Goal: Transaction & Acquisition: Purchase product/service

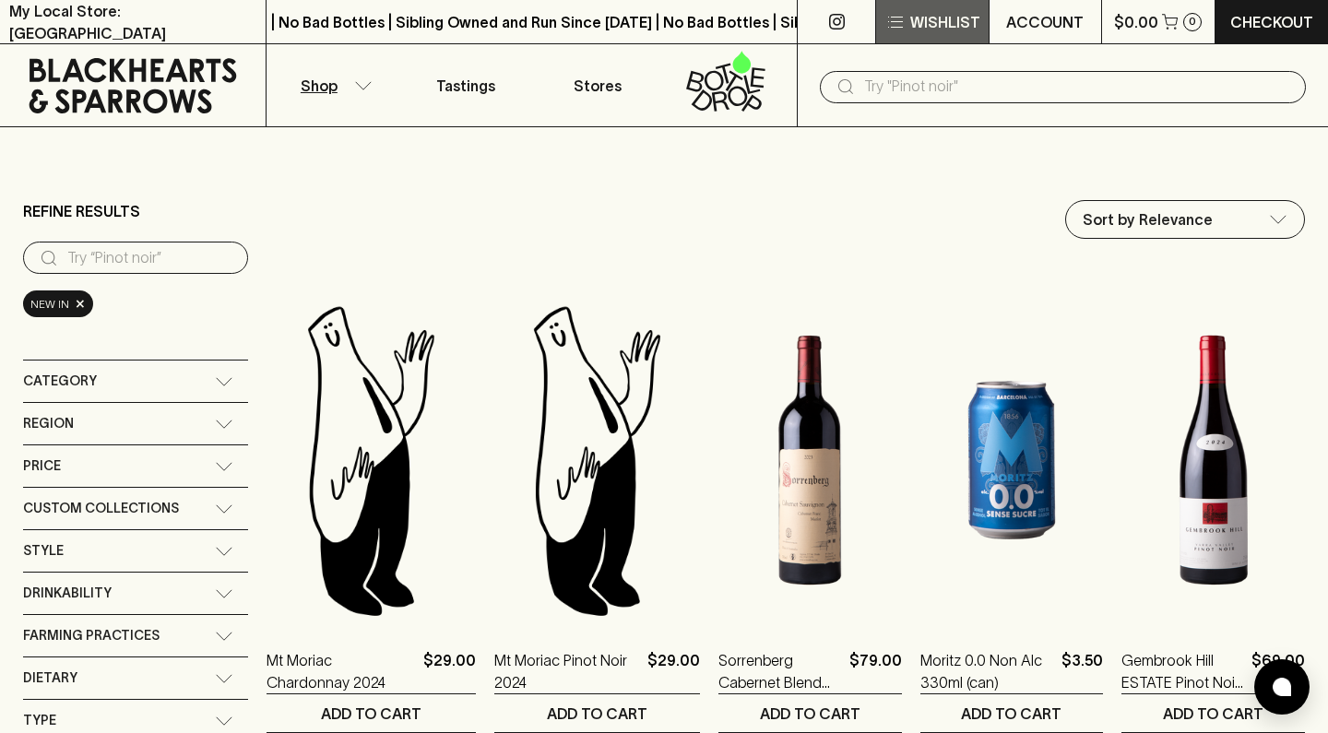
click at [948, 18] on p "Wishlist" at bounding box center [945, 22] width 70 height 22
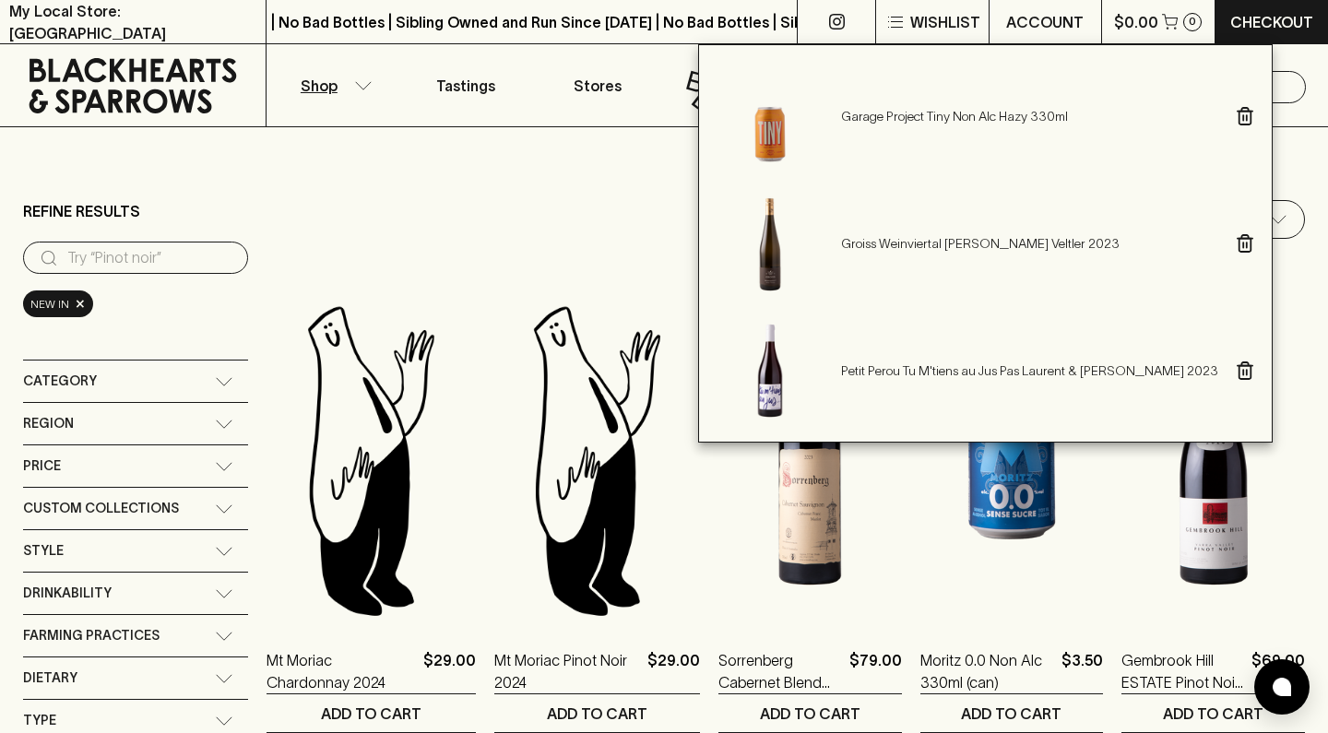
click at [544, 148] on div at bounding box center [664, 366] width 1328 height 733
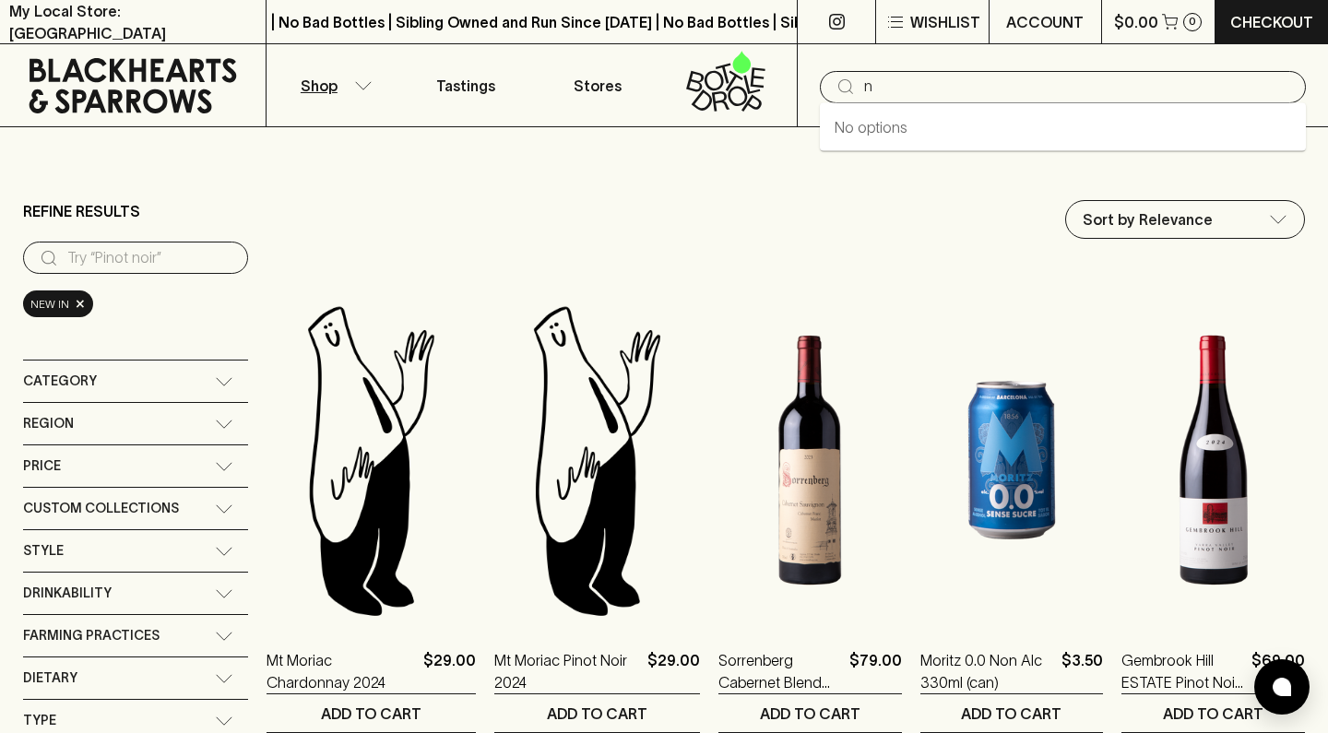
click at [905, 85] on input "n" at bounding box center [1077, 87] width 427 height 30
type input "ebbi"
click at [366, 82] on icon "button" at bounding box center [363, 85] width 18 height 9
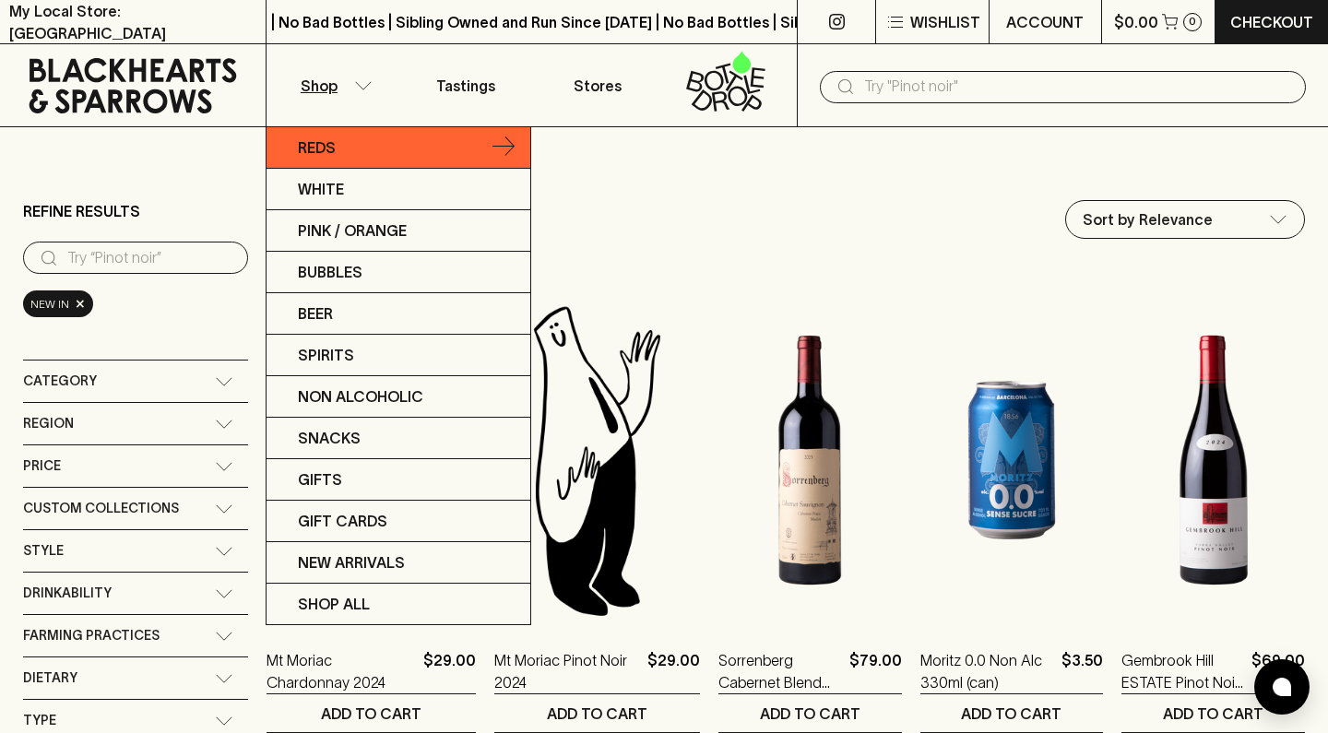
click at [365, 150] on link "Reds" at bounding box center [399, 148] width 264 height 42
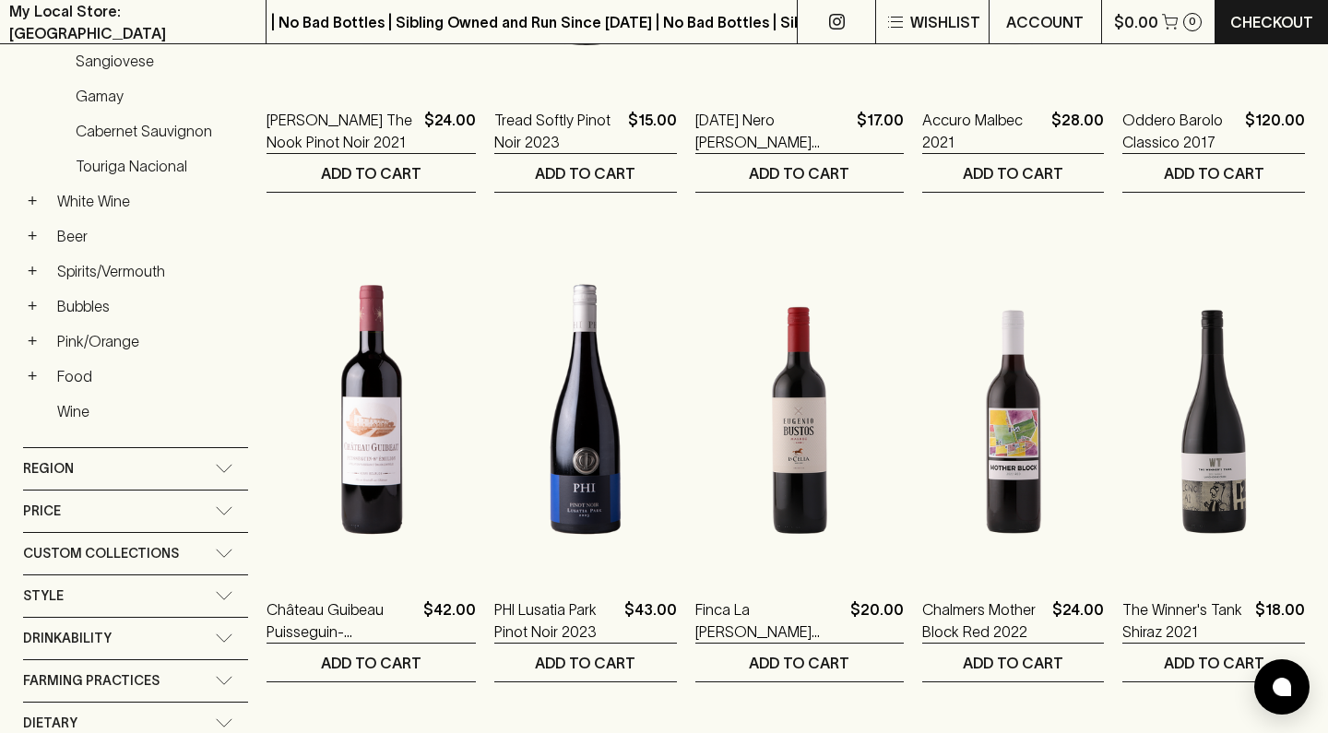
scroll to position [632, 0]
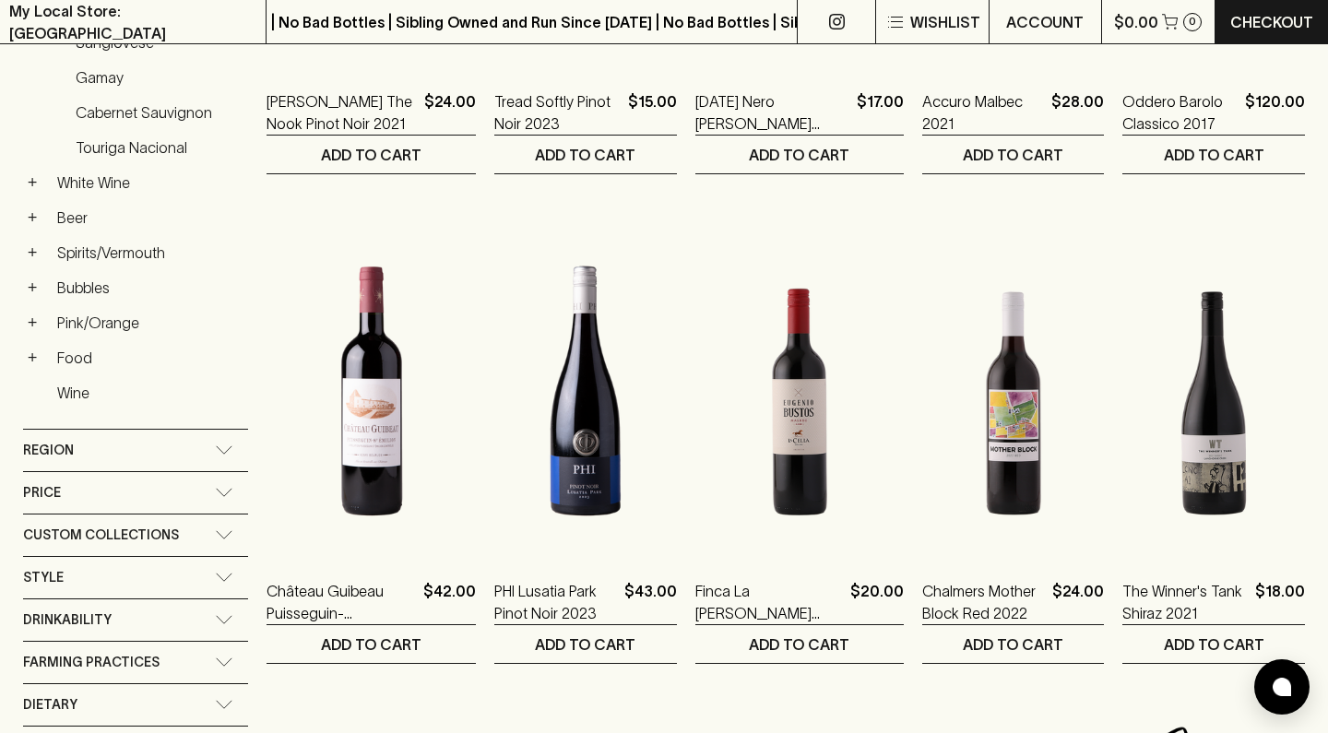
click at [61, 446] on span "Region" at bounding box center [48, 450] width 51 height 23
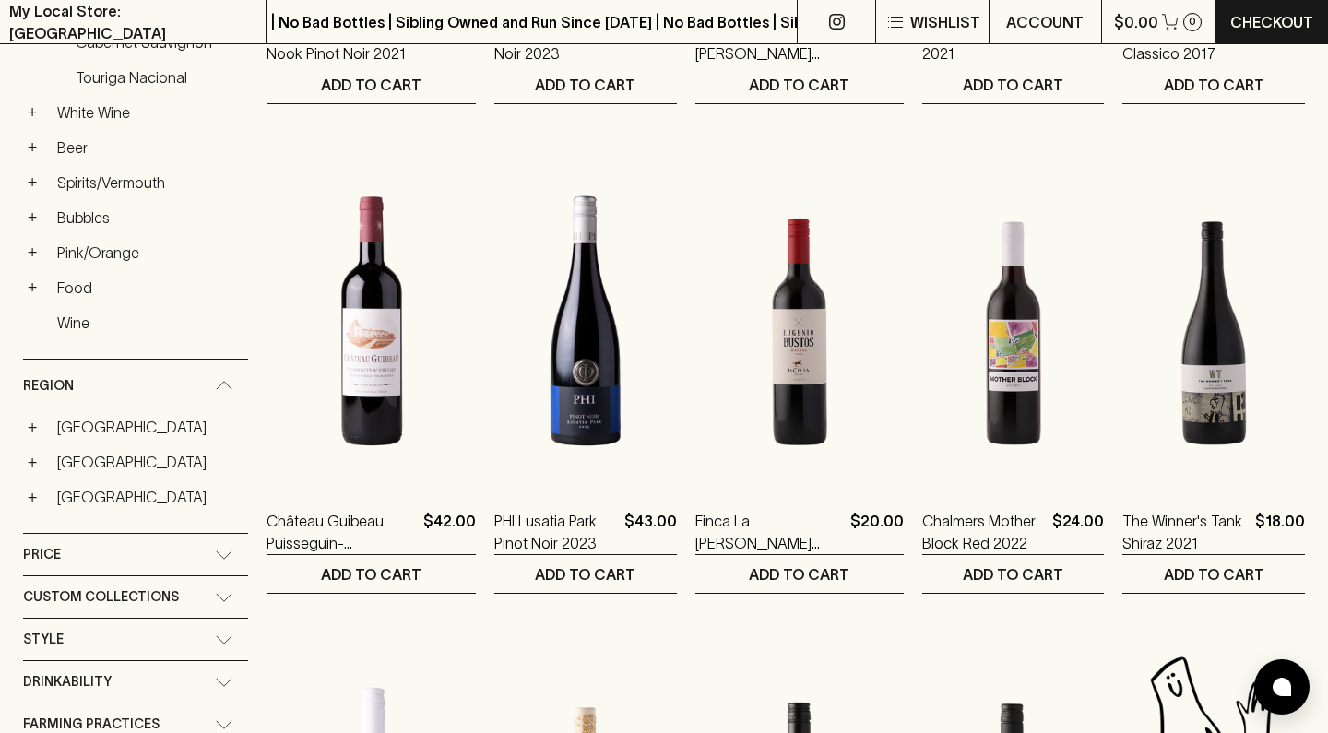
scroll to position [708, 0]
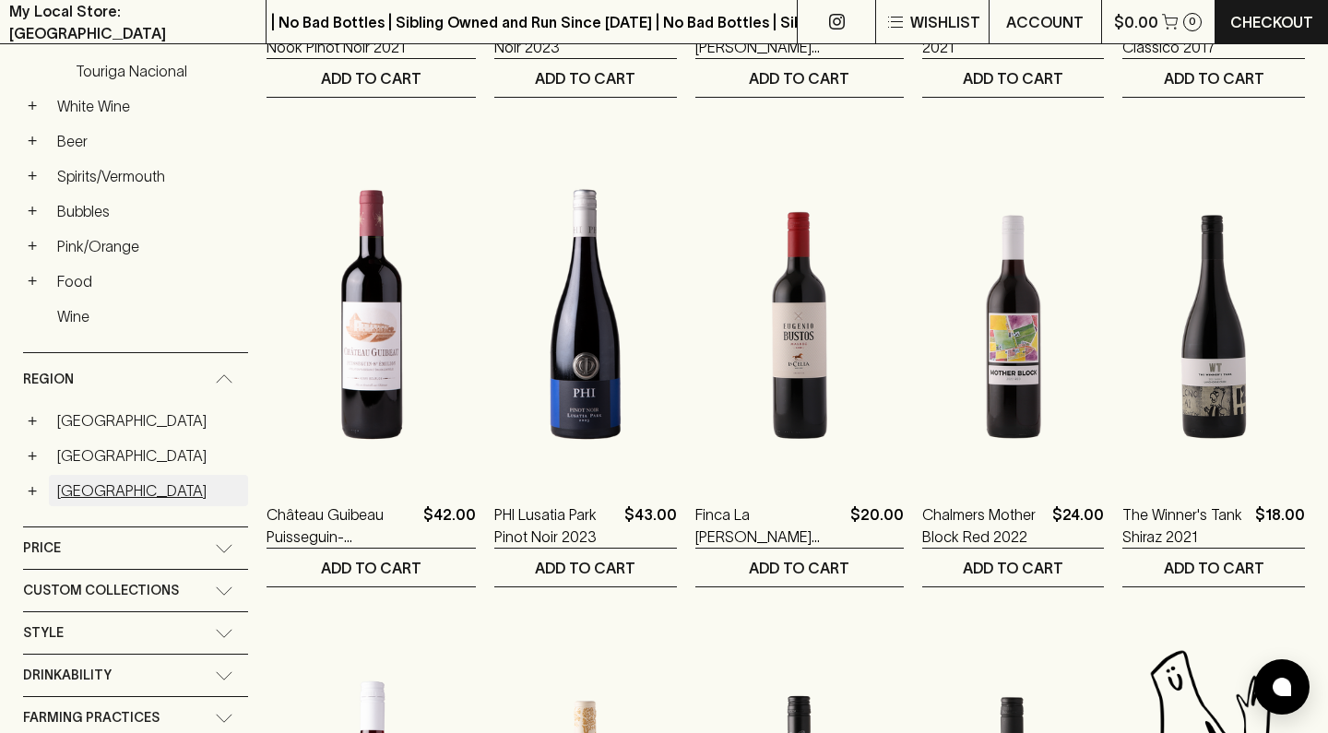
click at [65, 483] on link "[GEOGRAPHIC_DATA]" at bounding box center [148, 490] width 199 height 31
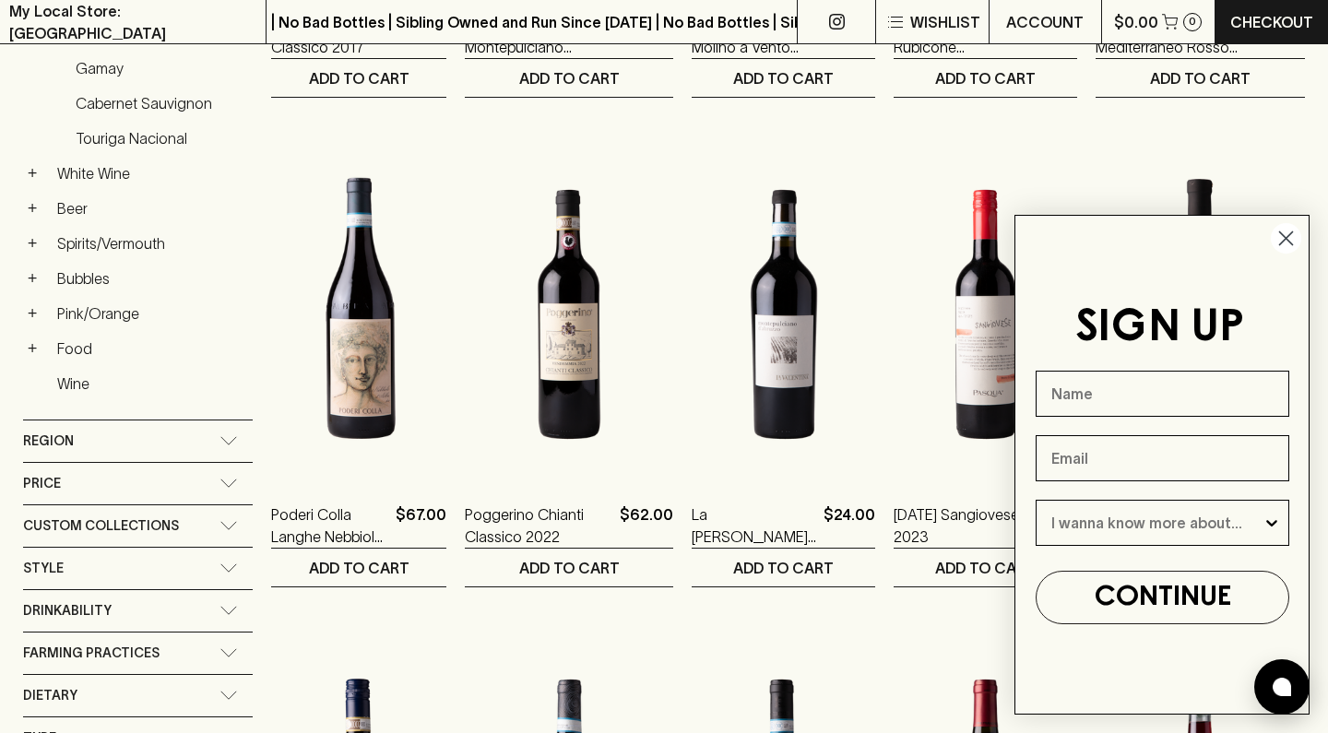
click at [1288, 235] on circle "Close dialog" at bounding box center [1286, 238] width 30 height 30
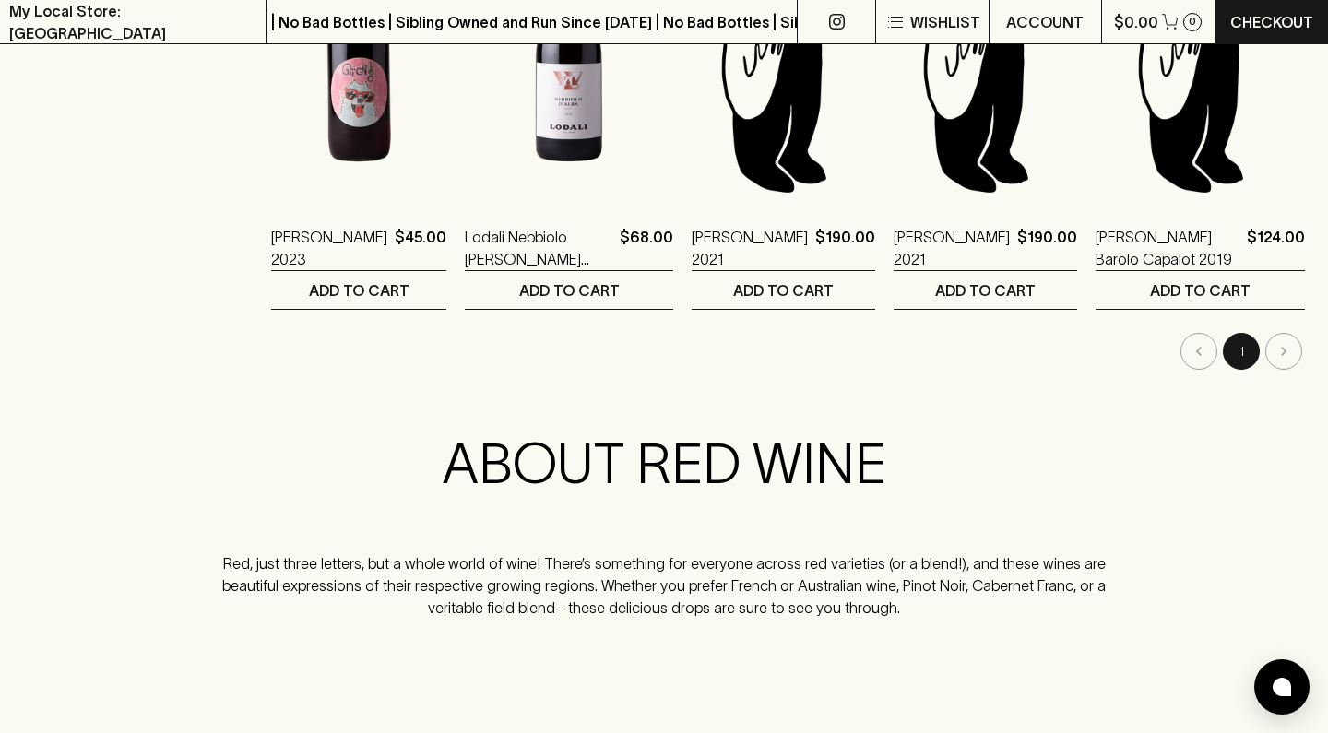
scroll to position [1964, 0]
click at [1284, 356] on li "pagination navigation" at bounding box center [1284, 352] width 42 height 37
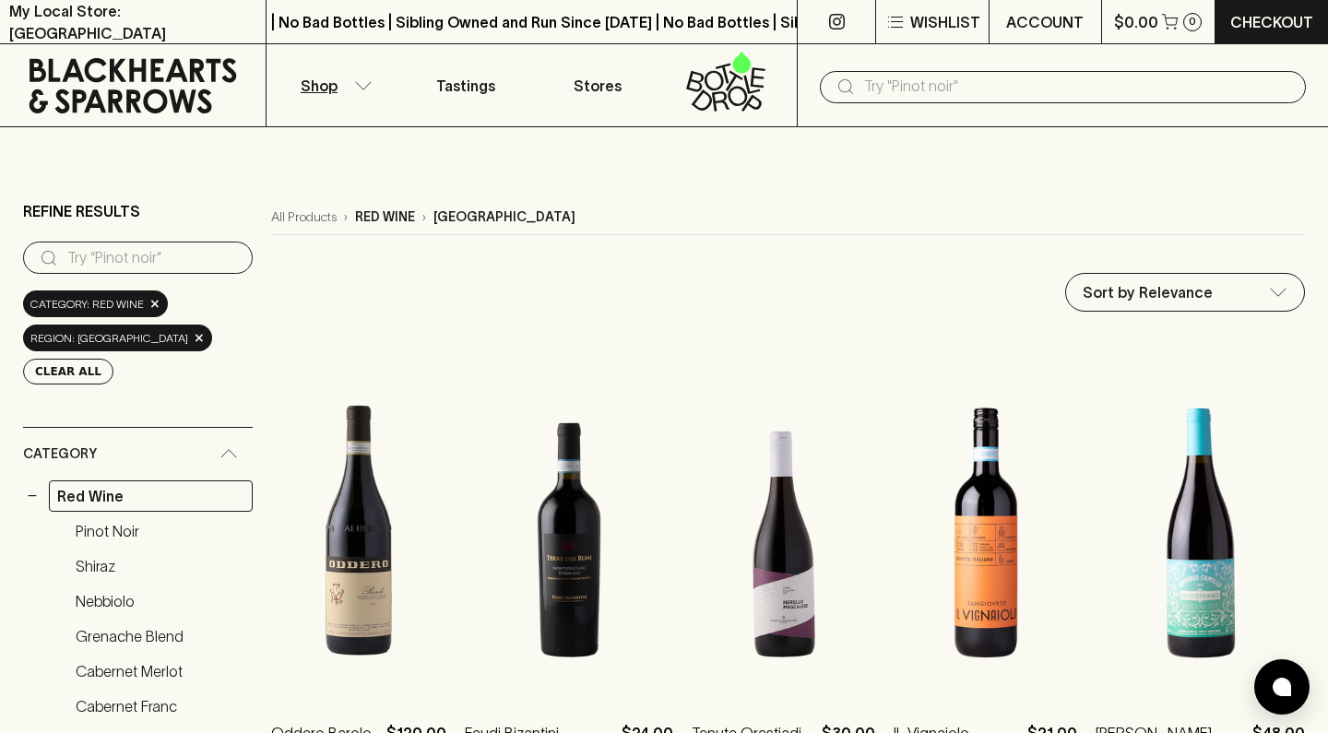
scroll to position [0, 0]
click at [116, 73] on icon at bounding box center [134, 85] width 208 height 55
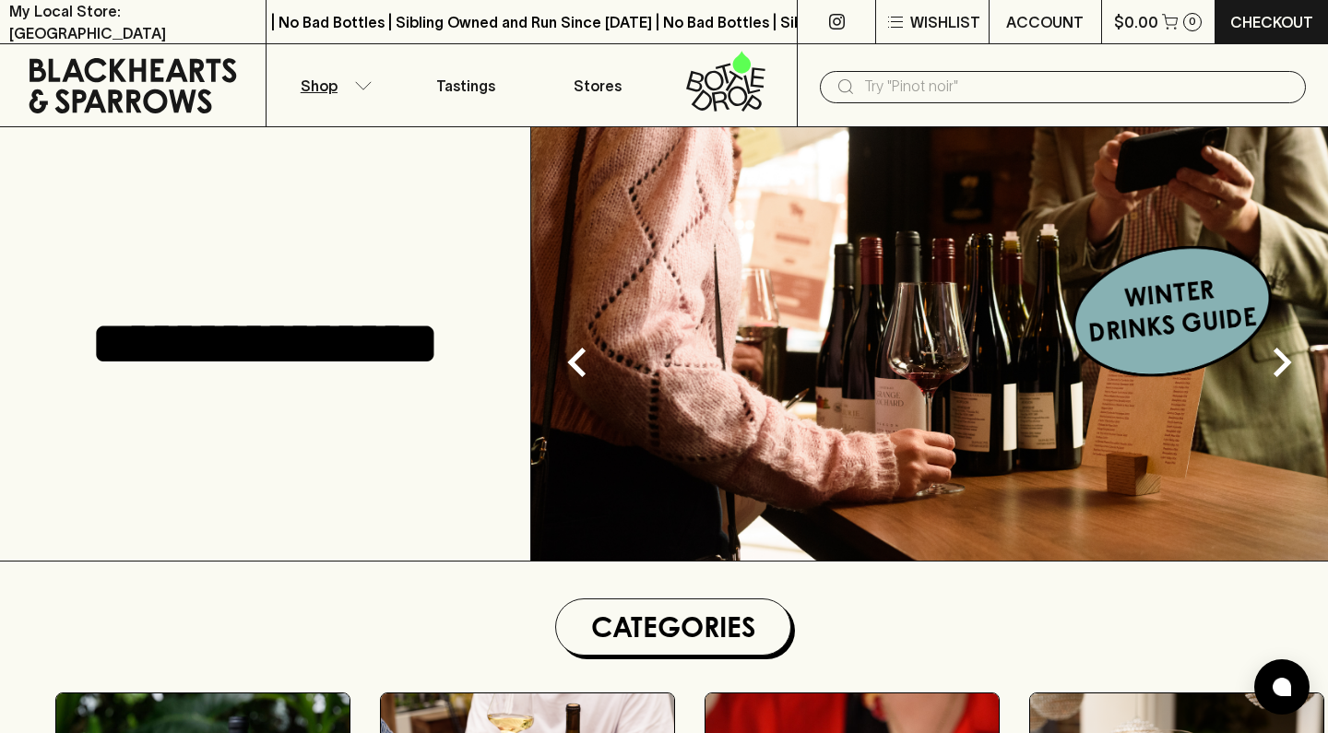
click at [359, 81] on icon "button" at bounding box center [363, 85] width 18 height 9
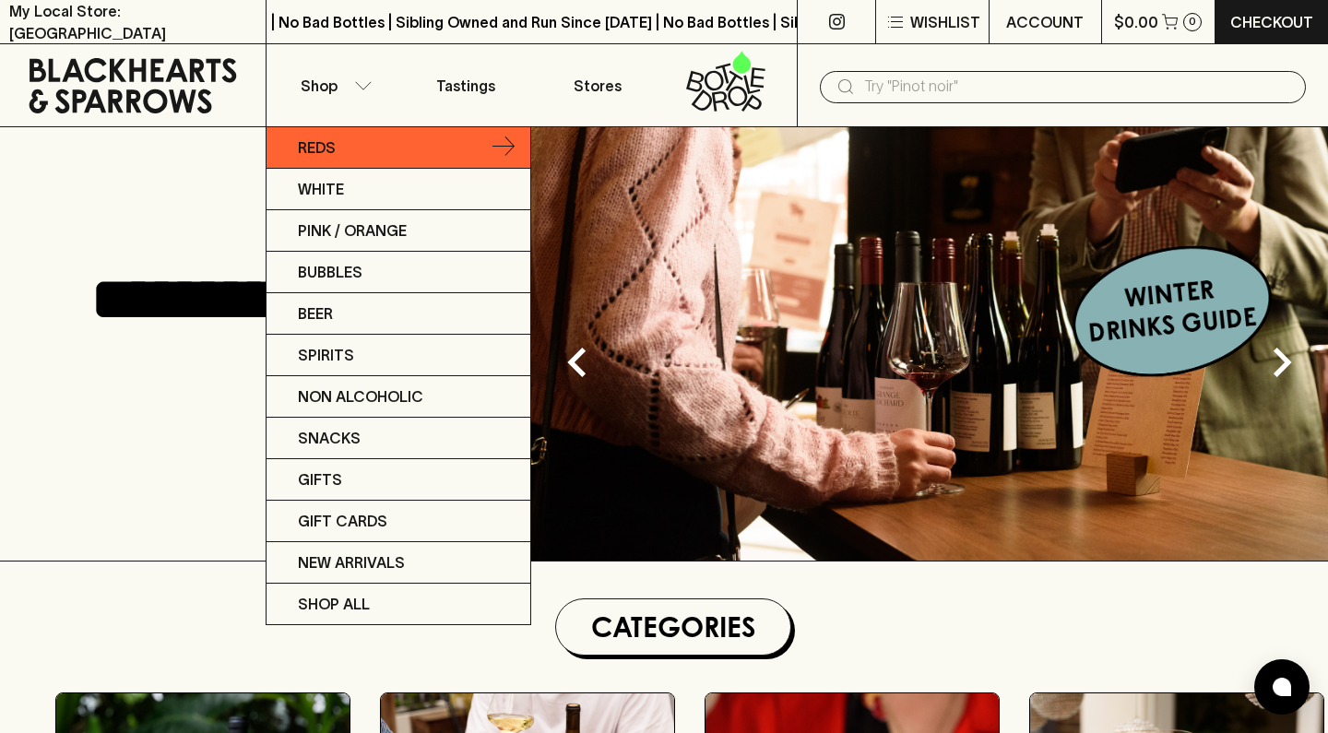
click at [324, 152] on p "Reds" at bounding box center [317, 148] width 38 height 22
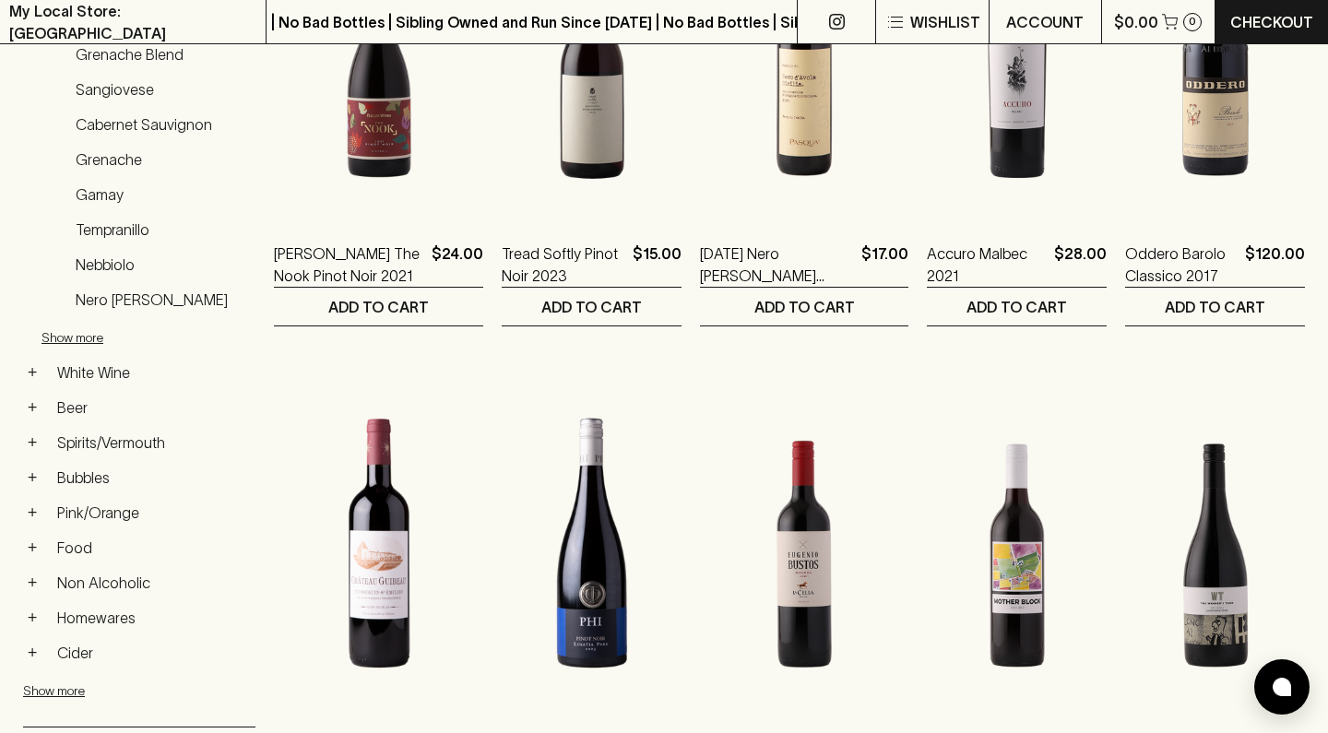
scroll to position [542, 0]
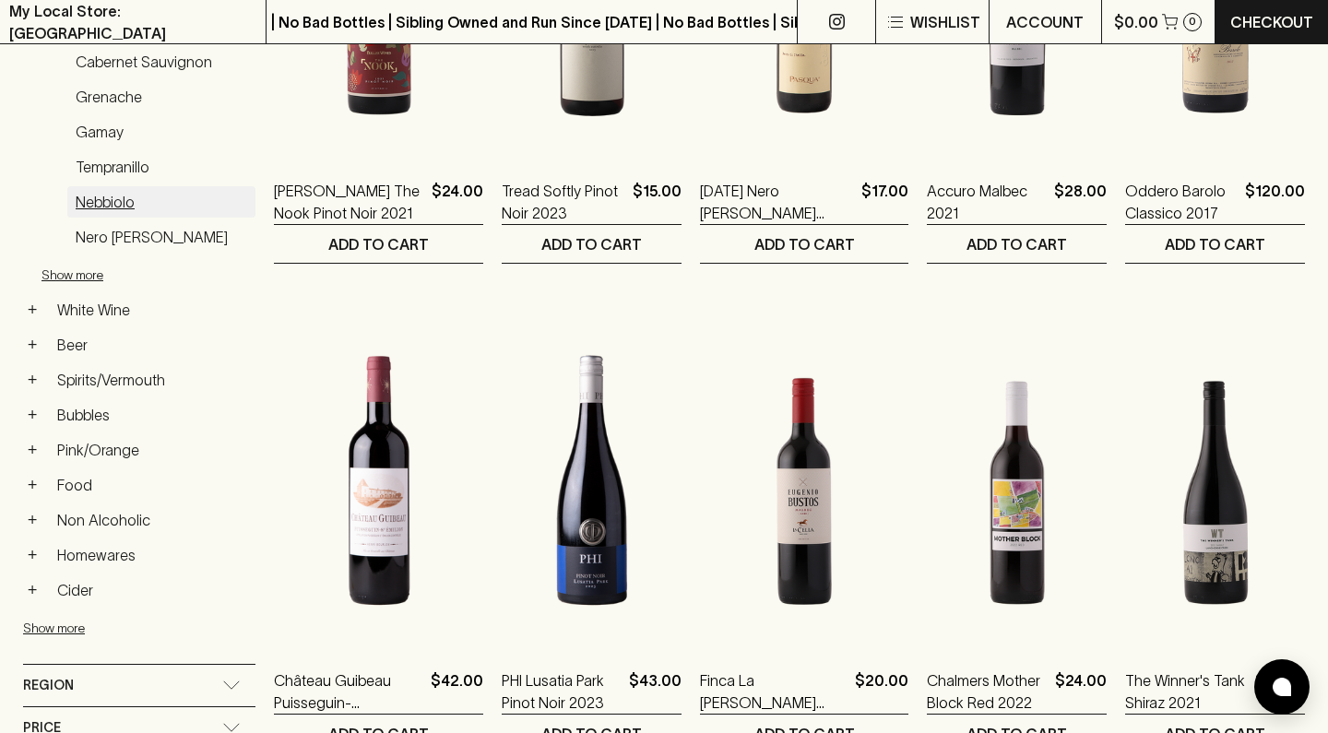
click at [113, 194] on link "Nebbiolo" at bounding box center [161, 201] width 188 height 31
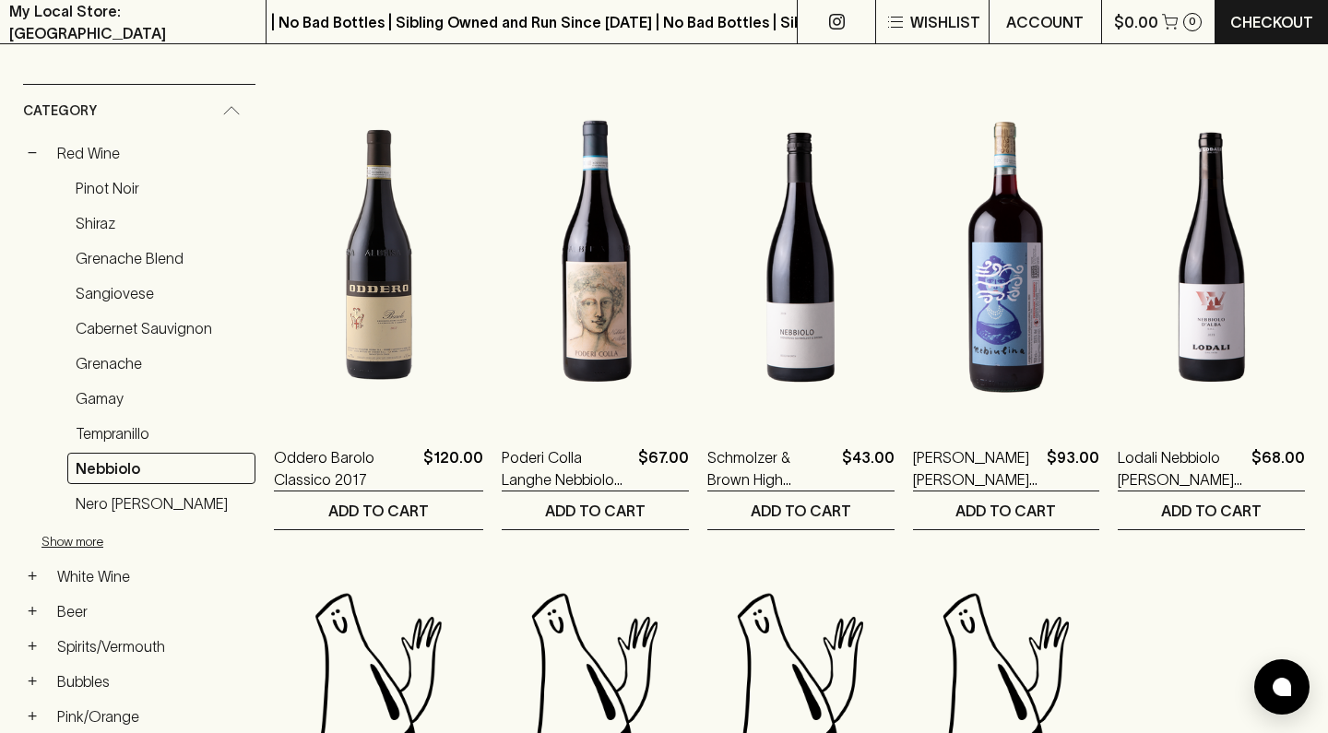
scroll to position [209, 0]
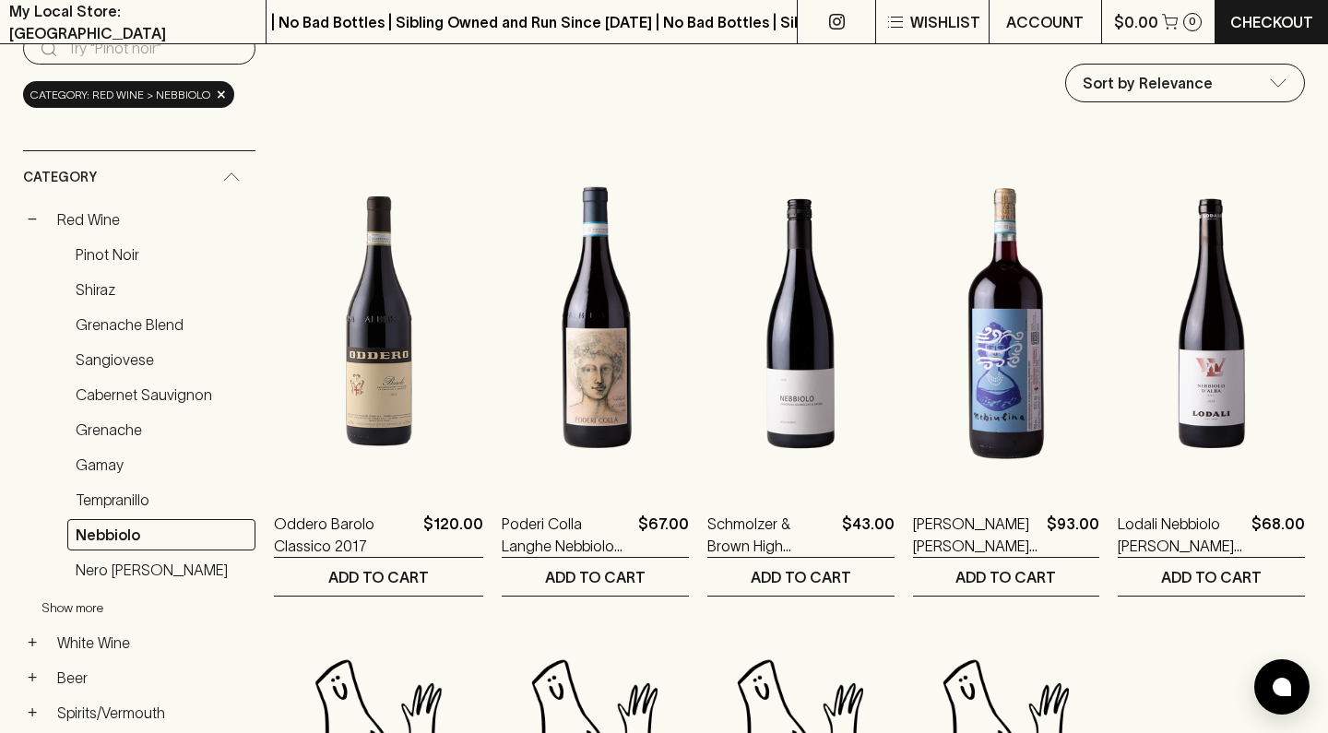
click at [70, 604] on button "Show more" at bounding box center [163, 608] width 242 height 38
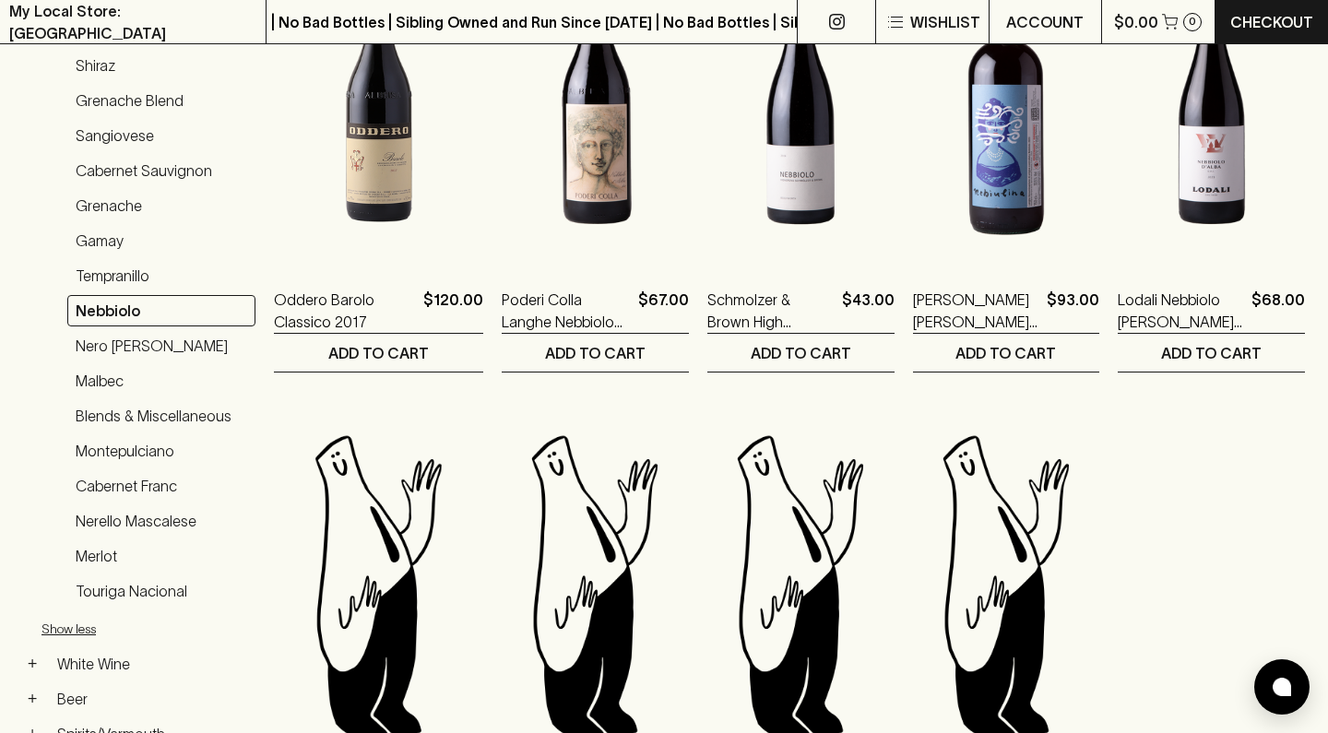
scroll to position [453, 0]
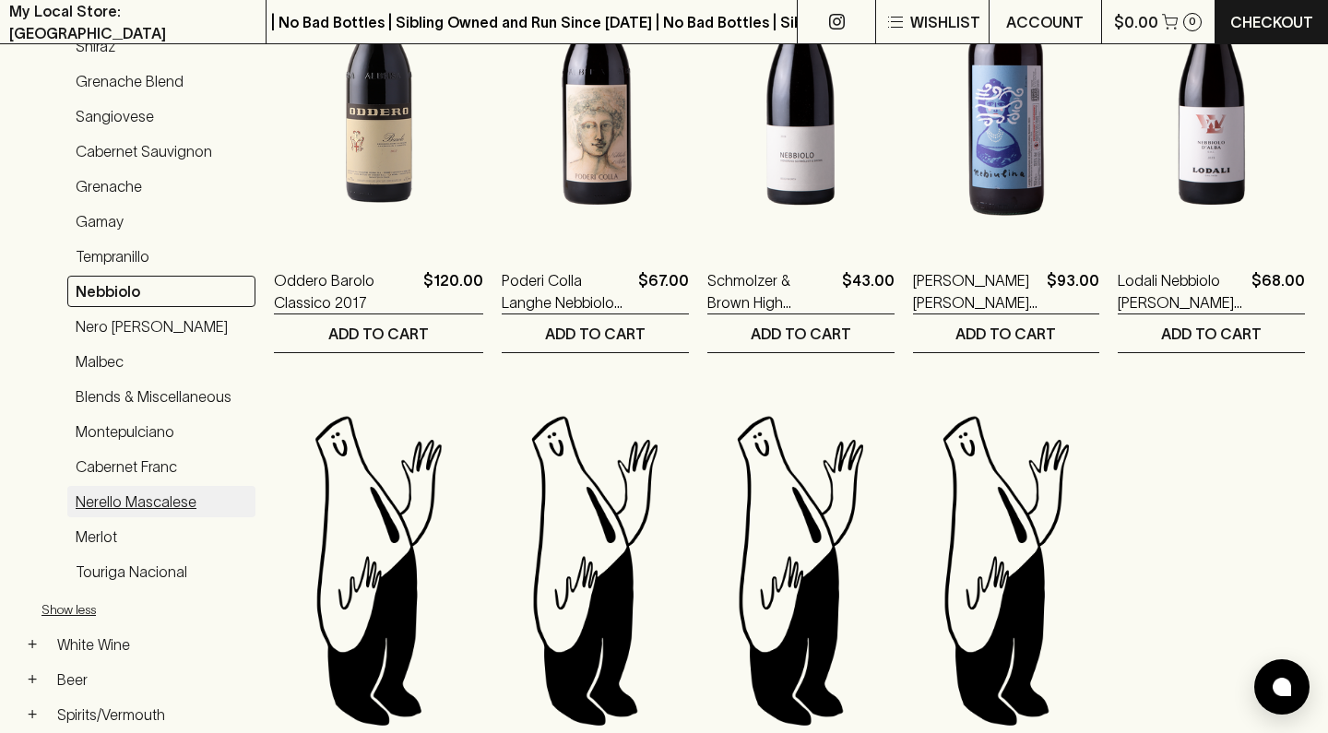
click at [78, 501] on link "Nerello Mascalese" at bounding box center [161, 501] width 188 height 31
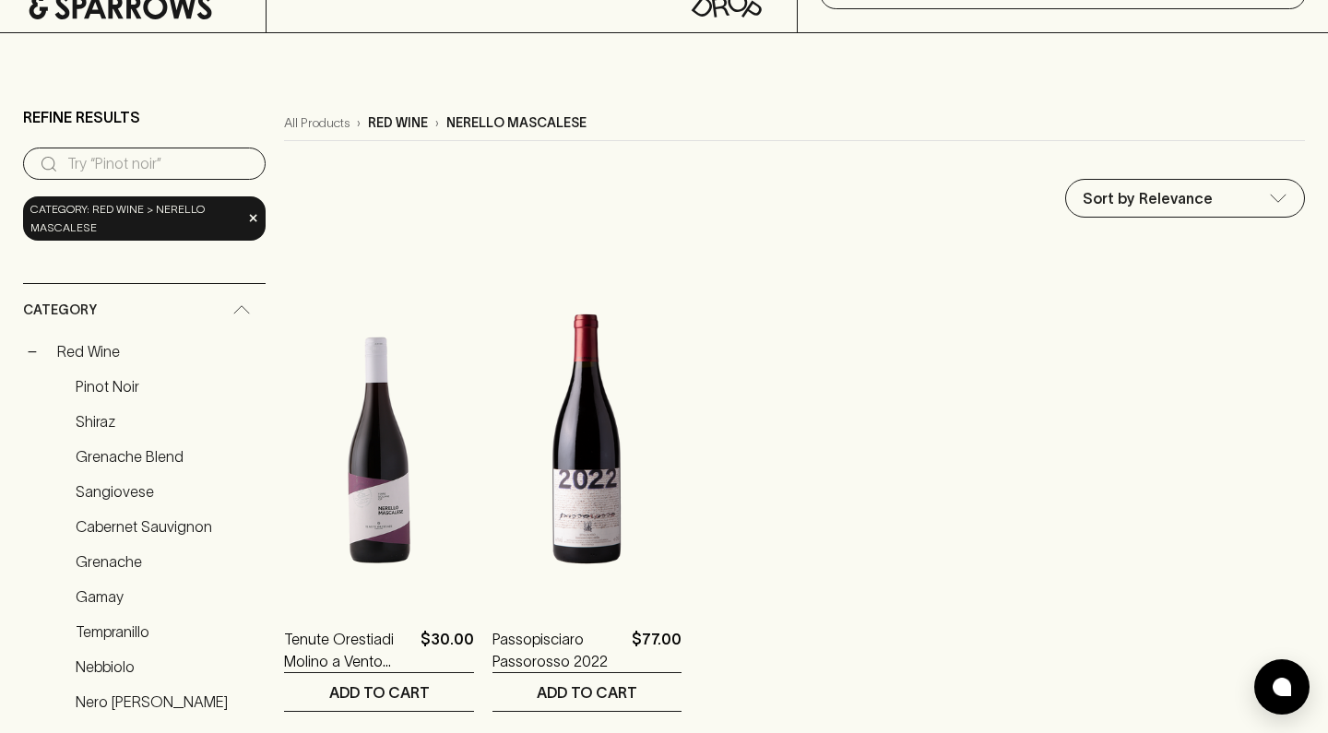
scroll to position [93, 0]
click at [96, 497] on link "Sangiovese" at bounding box center [166, 492] width 198 height 31
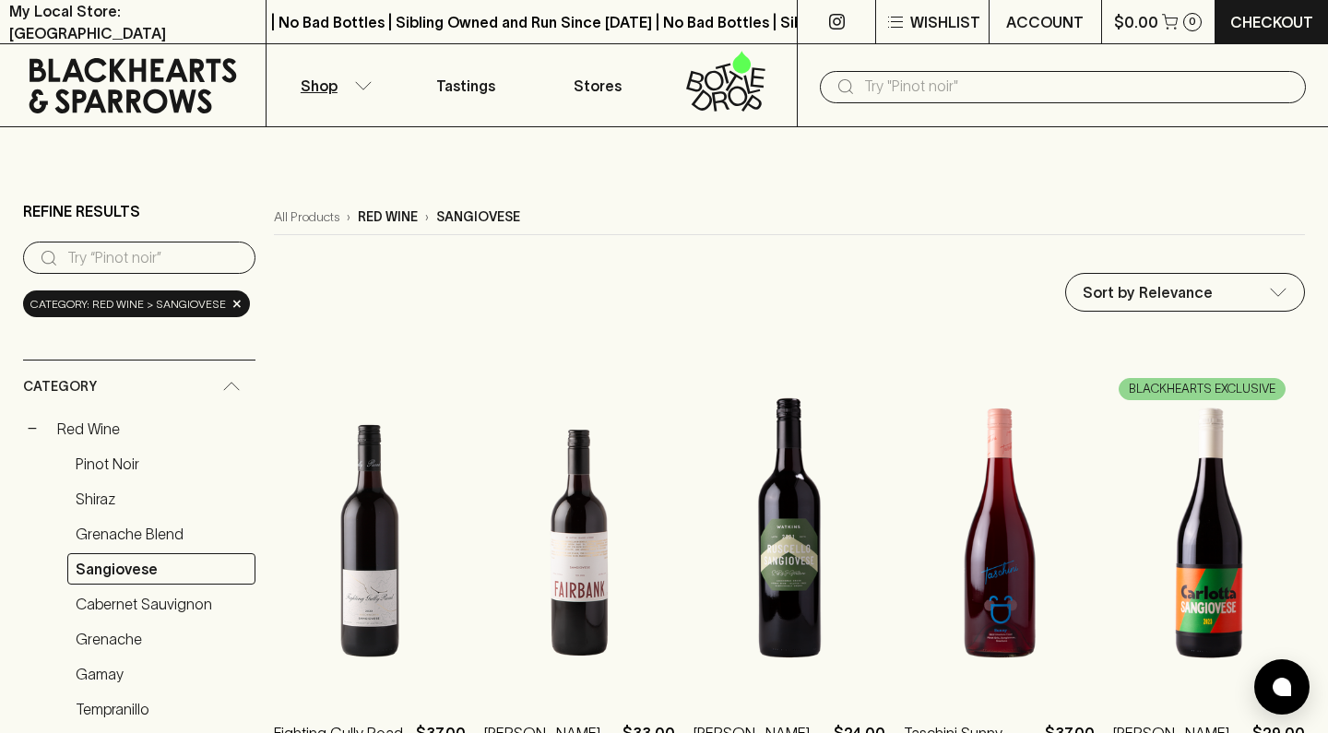
click at [917, 89] on input "text" at bounding box center [1077, 87] width 427 height 30
